Goal: Information Seeking & Learning: Learn about a topic

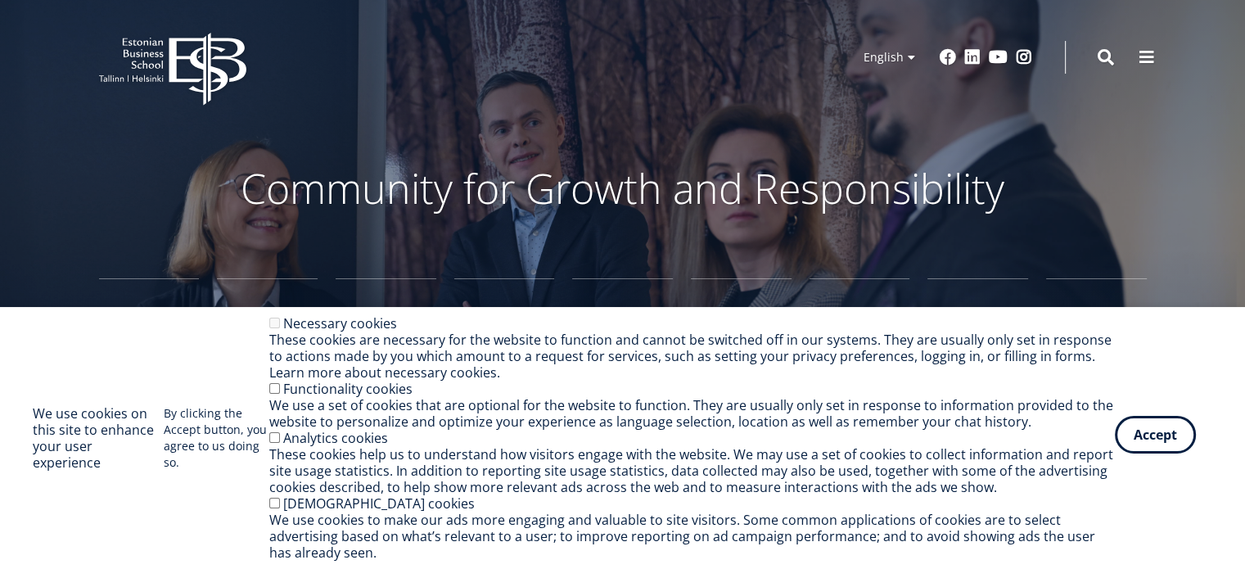
click at [1163, 437] on button "Accept" at bounding box center [1155, 435] width 81 height 38
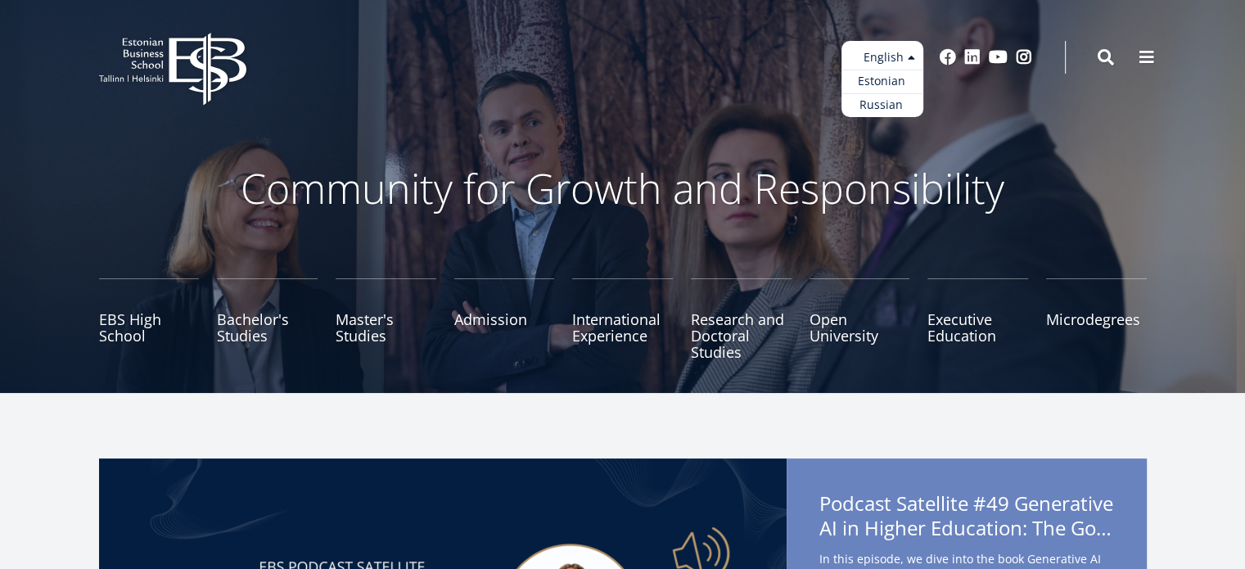
click at [899, 45] on ul "Estonian English Russian" at bounding box center [883, 79] width 82 height 76
click at [883, 87] on link "Estonian" at bounding box center [883, 82] width 82 height 24
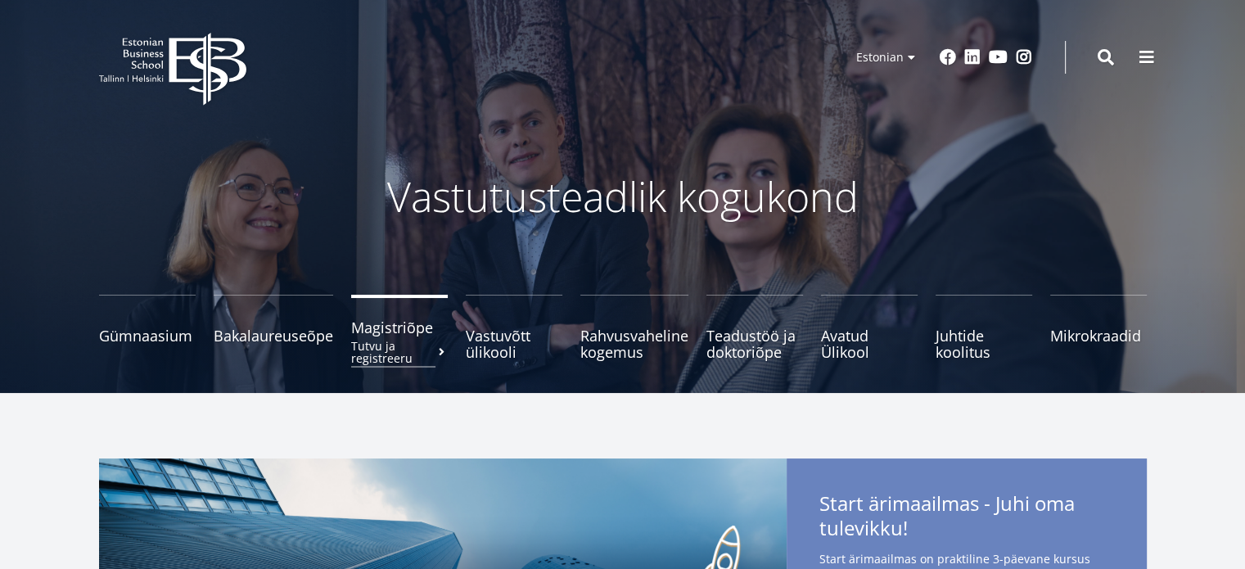
click at [394, 345] on small "Tutvu ja registreeru" at bounding box center [399, 352] width 97 height 25
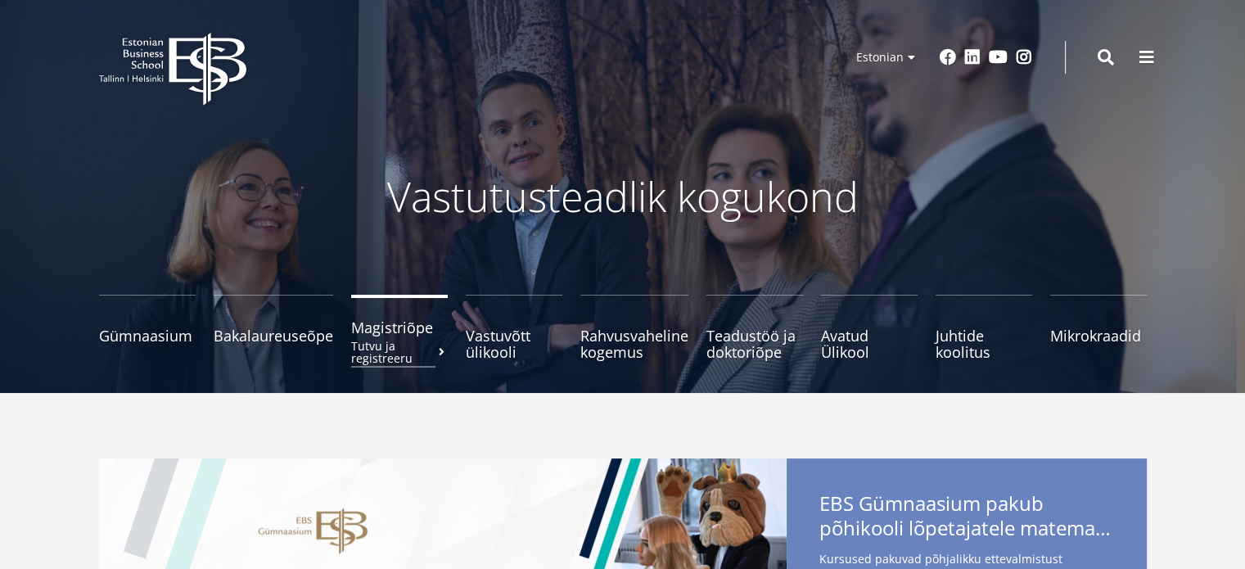
click at [423, 314] on link "Magistriõpe Tutvu ja registreeru" at bounding box center [399, 327] width 97 height 65
click at [408, 325] on span "Magistriõpe Tutvu ja registreeru" at bounding box center [399, 327] width 97 height 16
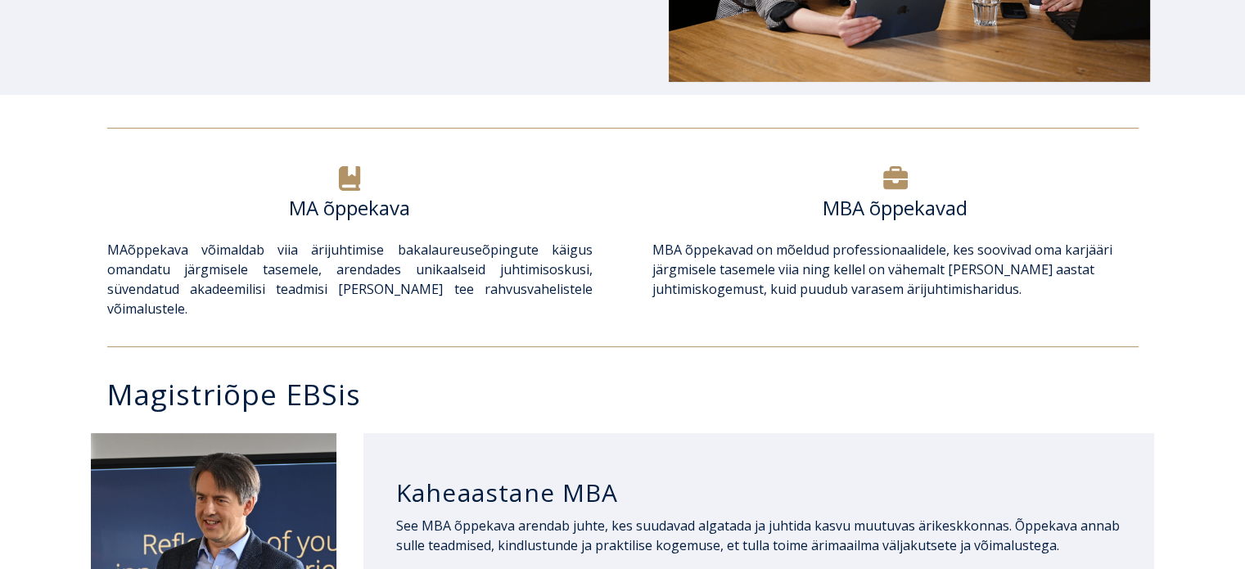
scroll to position [475, 0]
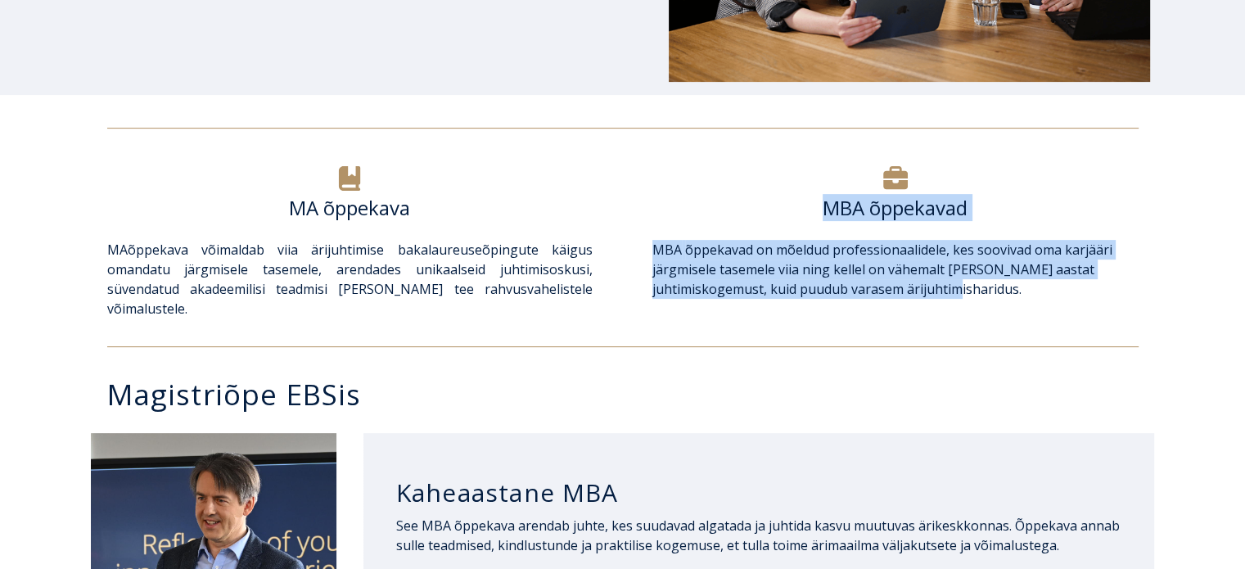
drag, startPoint x: 720, startPoint y: 233, endPoint x: 898, endPoint y: 293, distance: 187.7
click at [898, 293] on div "MBA õppekavad MBA õppekavad on mõeldud professionaalidele, kes soovivad oma kar…" at bounding box center [895, 239] width 518 height 157
click at [898, 293] on p "MBA õppekavad on mõeldud professionaalidele, kes soovivad oma karjääri järgmise…" at bounding box center [894, 269] width 485 height 59
drag, startPoint x: 920, startPoint y: 293, endPoint x: 943, endPoint y: 237, distance: 61.0
click at [943, 237] on div "MBA õppekavad MBA õppekavad on mõeldud professionaalidele, kes soovivad oma kar…" at bounding box center [895, 239] width 518 height 157
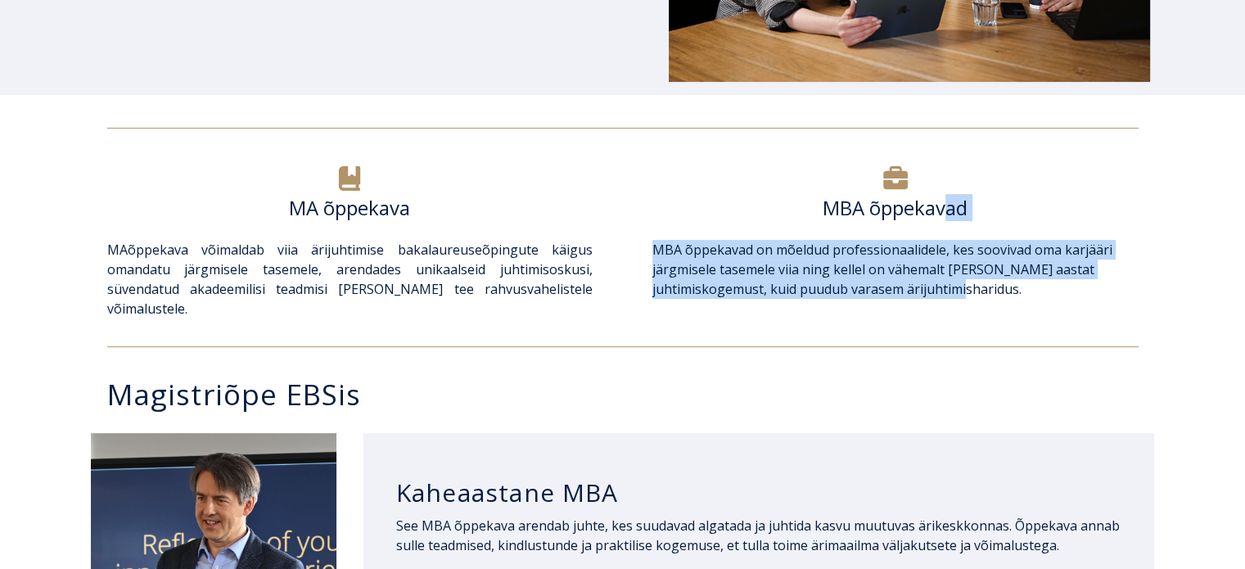
click at [937, 264] on p "MBA õppekavad on mõeldud professionaalidele, kes soovivad oma karjääri järgmise…" at bounding box center [894, 269] width 485 height 59
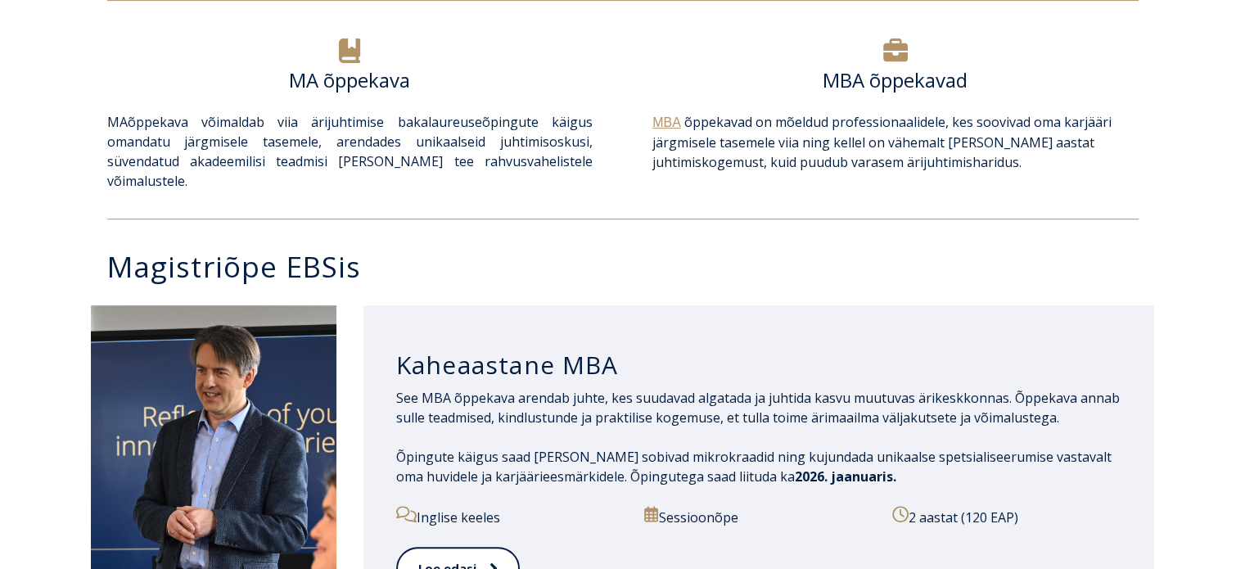
scroll to position [668, 0]
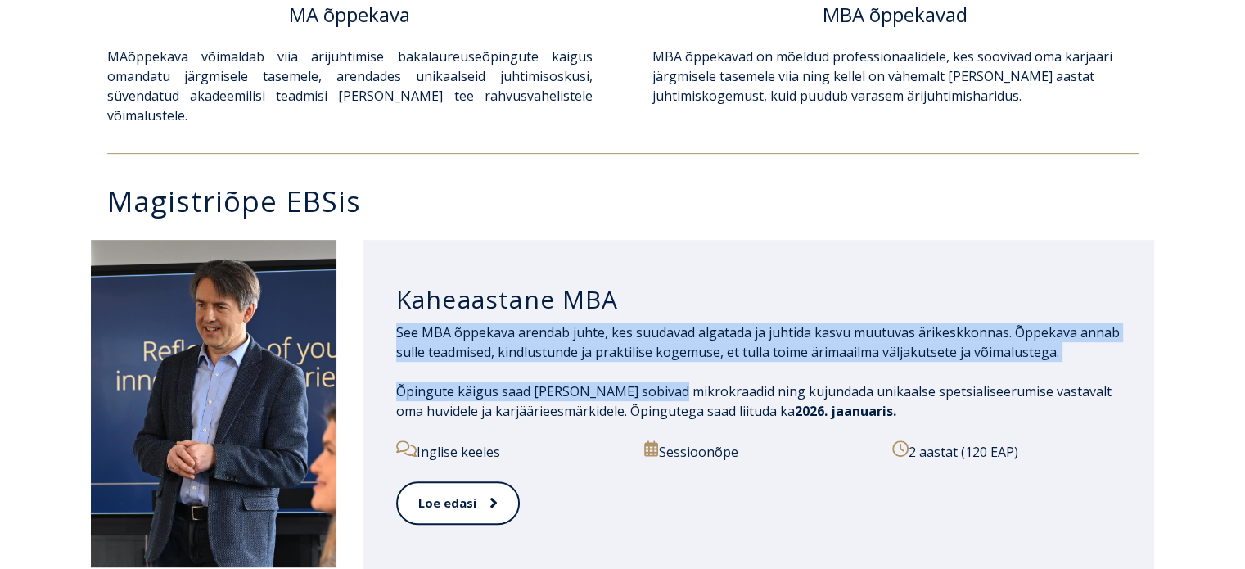
drag, startPoint x: 657, startPoint y: 266, endPoint x: 662, endPoint y: 353, distance: 86.9
click at [662, 353] on div "Kaheaastane MBA See MBA õppekava arendab juhte, kes suudavad algatada ja juhtid…" at bounding box center [759, 406] width 792 height 332
click at [662, 353] on span "See MBA õppekava arendab juhte, kes suudavad algatada ja juhtida kasvu muutuvas…" at bounding box center [759, 372] width 726 height 98
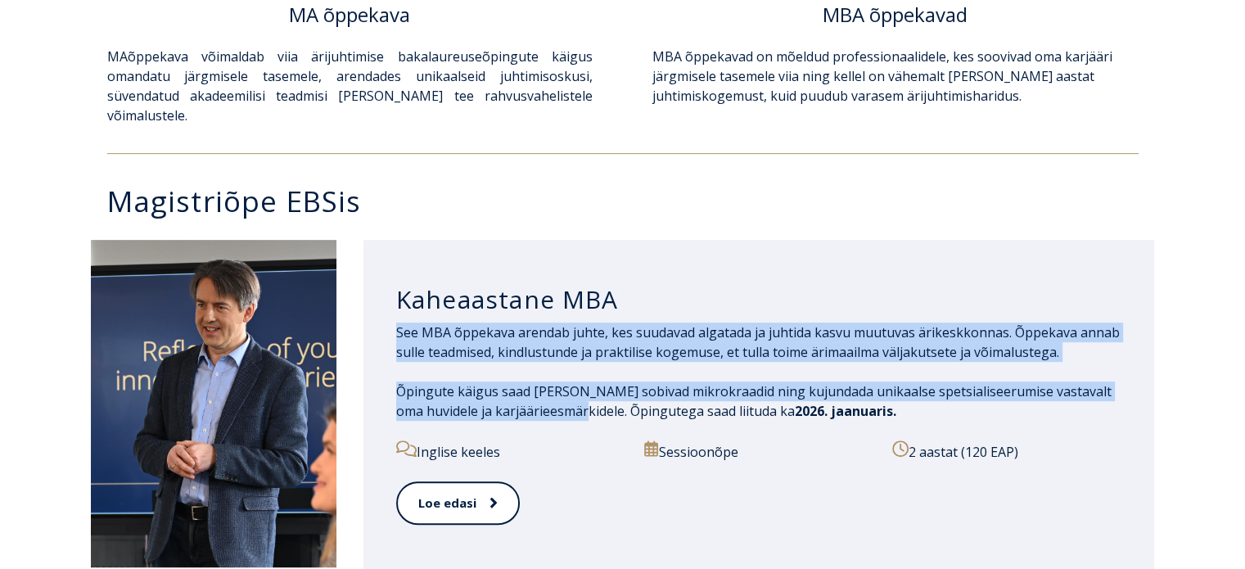
drag, startPoint x: 666, startPoint y: 272, endPoint x: 556, endPoint y: 413, distance: 179.0
click at [556, 413] on div "Kaheaastane MBA See MBA õppekava arendab juhte, kes suudavad algatada ja juhtid…" at bounding box center [759, 406] width 792 height 332
click at [556, 413] on div "See MBA õppekava arendab juhte, kes suudavad algatada ja juhtida kasvu muutuvas…" at bounding box center [759, 382] width 726 height 118
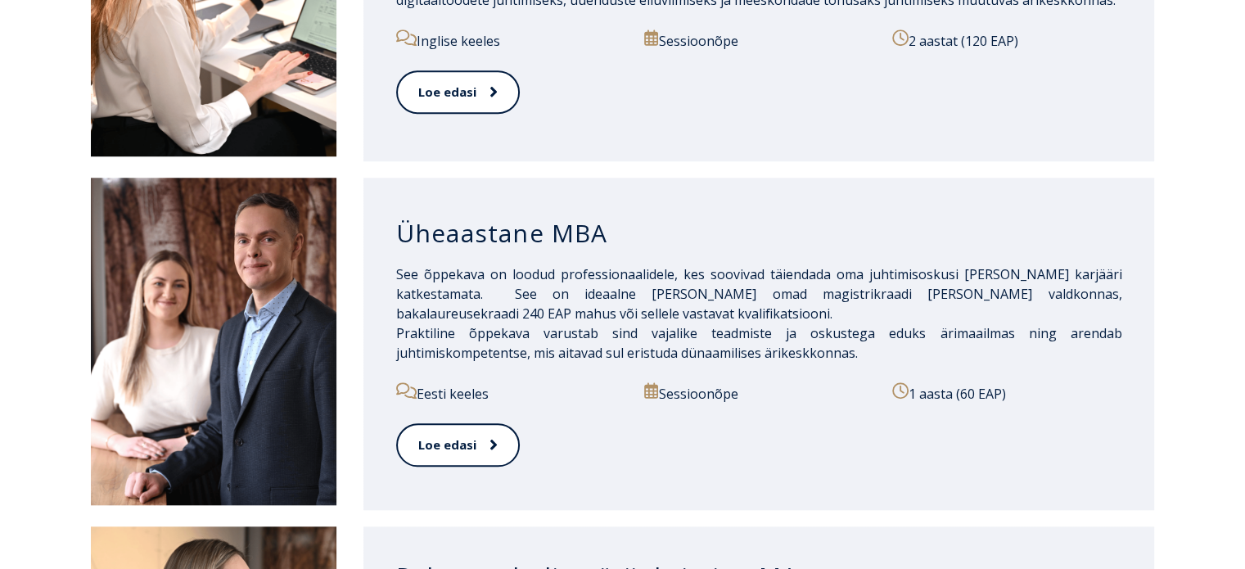
scroll to position [1427, 0]
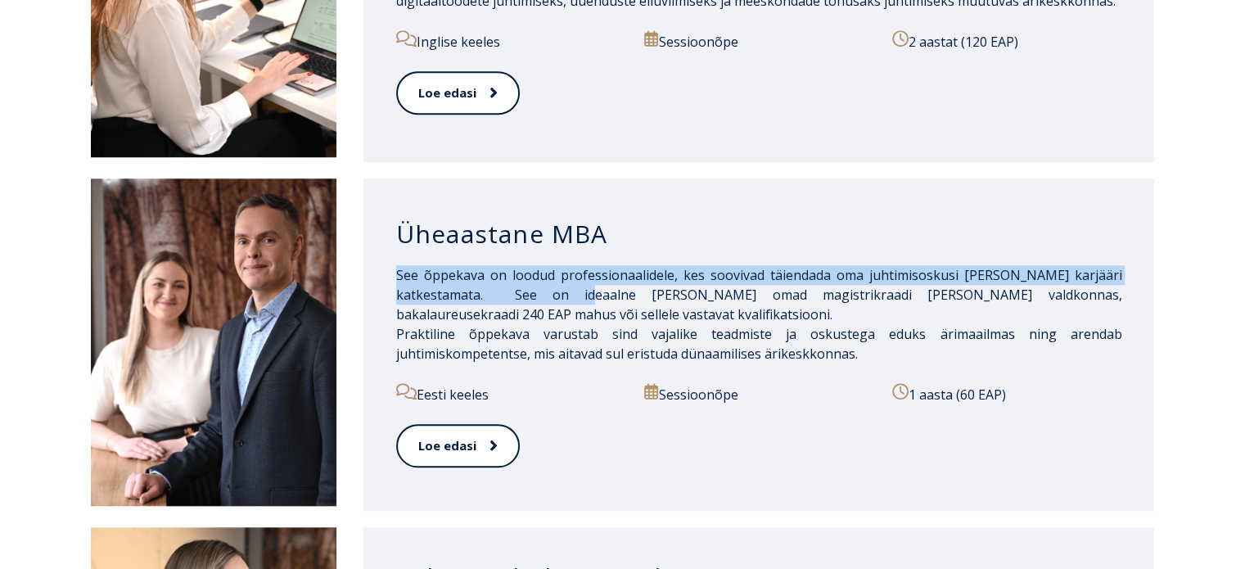
drag, startPoint x: 624, startPoint y: 207, endPoint x: 607, endPoint y: 287, distance: 81.3
click at [607, 287] on div "Üheaastane MBA See õppekava on loodud professionaalidele, kes soovivad täiendad…" at bounding box center [759, 344] width 792 height 332
click at [607, 287] on p "See õppekava on loodud professionaalidele, kes soovivad täiendada oma juhtimiso…" at bounding box center [759, 314] width 726 height 98
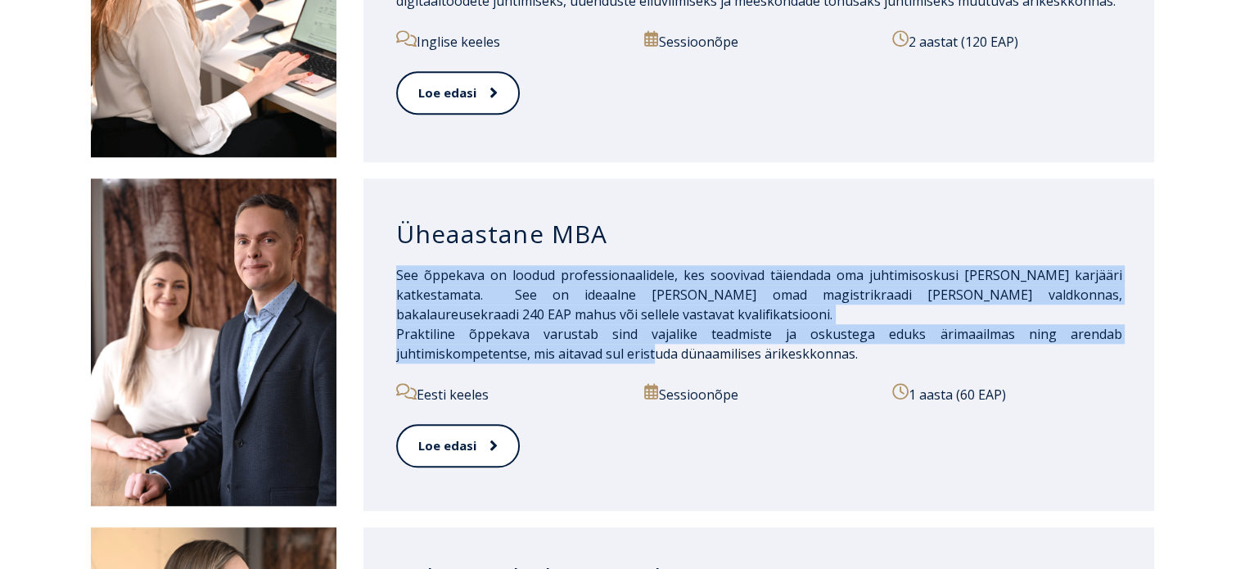
drag, startPoint x: 671, startPoint y: 196, endPoint x: 651, endPoint y: 332, distance: 137.4
click at [651, 332] on div "Üheaastane MBA See õppekava on loodud professionaalidele, kes soovivad täiendad…" at bounding box center [759, 344] width 792 height 332
click at [651, 332] on span "Praktiline õppekava varustab sind vajalike teadmiste ja oskustega eduks ärimaai…" at bounding box center [759, 344] width 726 height 38
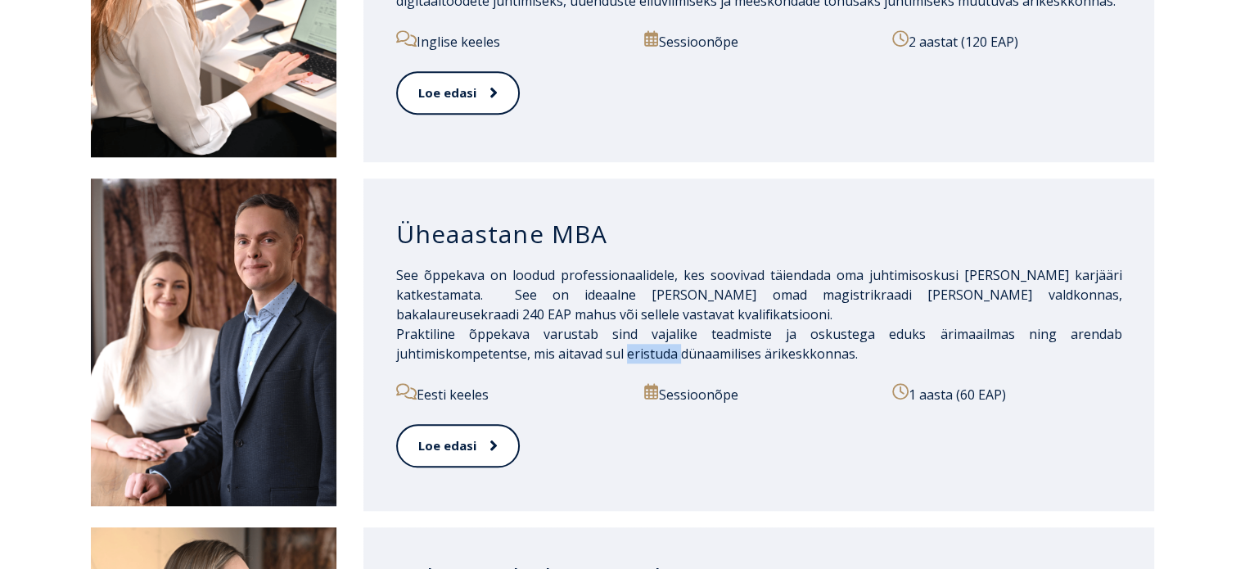
click at [651, 332] on span "Praktiline õppekava varustab sind vajalike teadmiste ja oskustega eduks ärimaai…" at bounding box center [759, 344] width 726 height 38
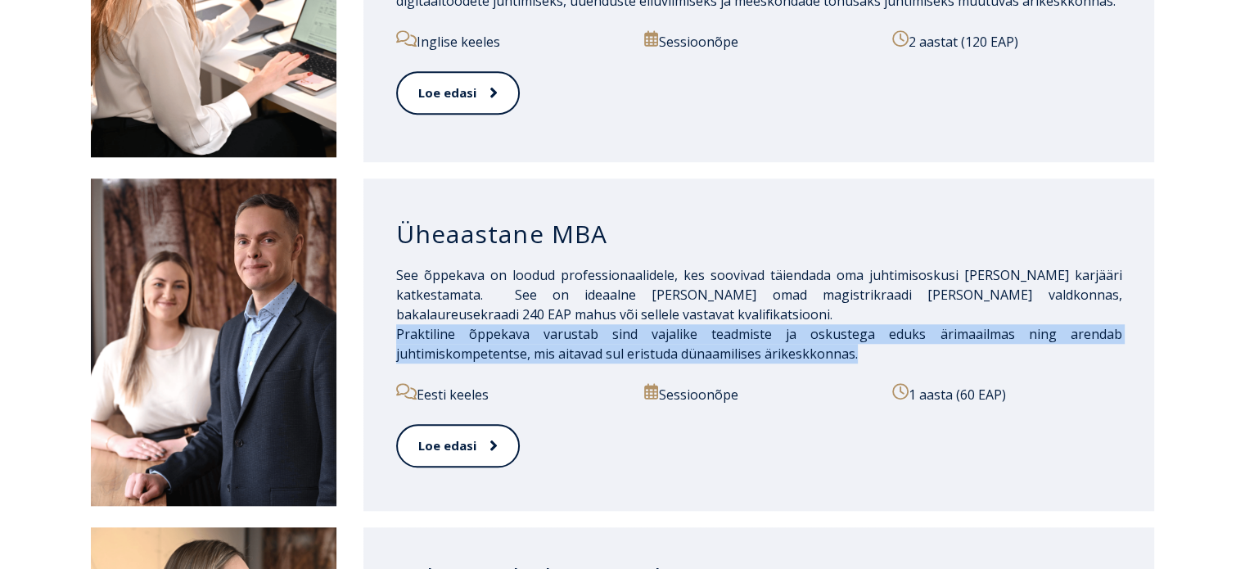
click at [651, 332] on span "Praktiline õppekava varustab sind vajalike teadmiste ja oskustega eduks ärimaai…" at bounding box center [759, 344] width 726 height 38
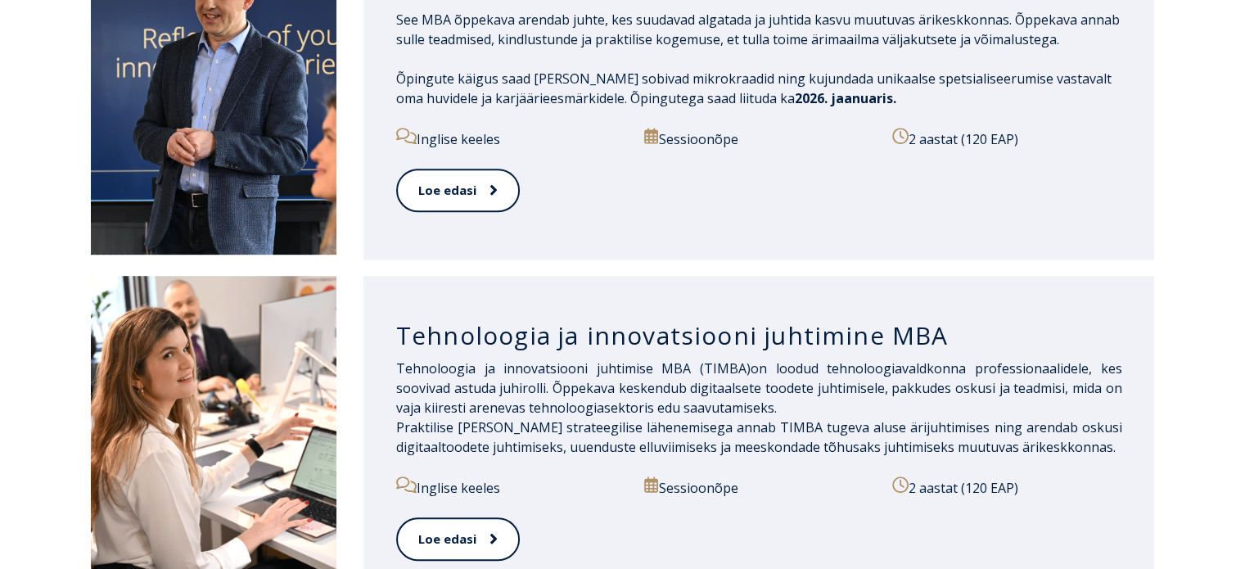
scroll to position [971, 0]
